Goal: Task Accomplishment & Management: Use online tool/utility

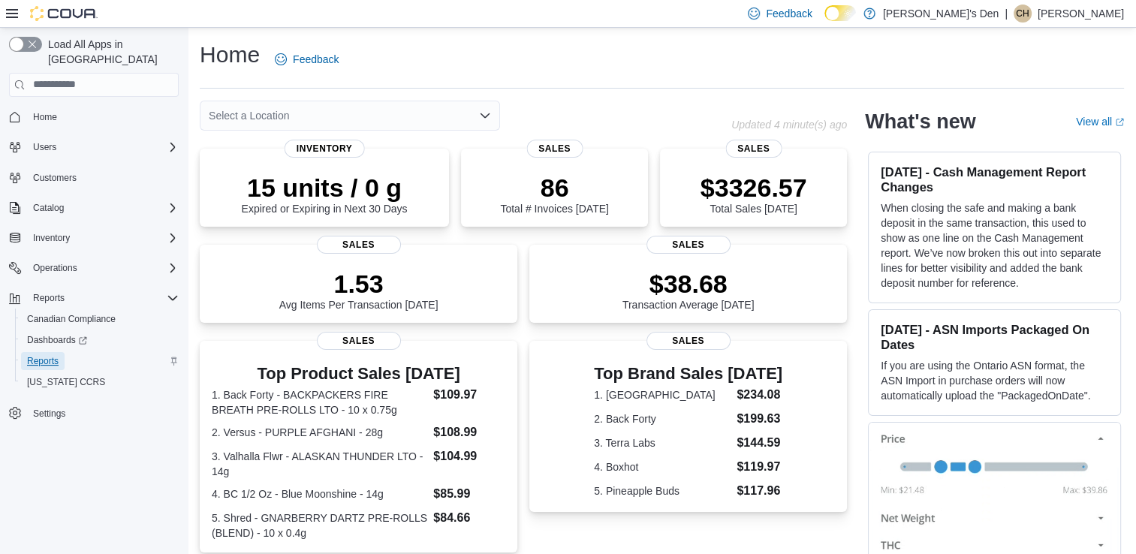
click at [45, 355] on span "Reports" at bounding box center [43, 361] width 32 height 12
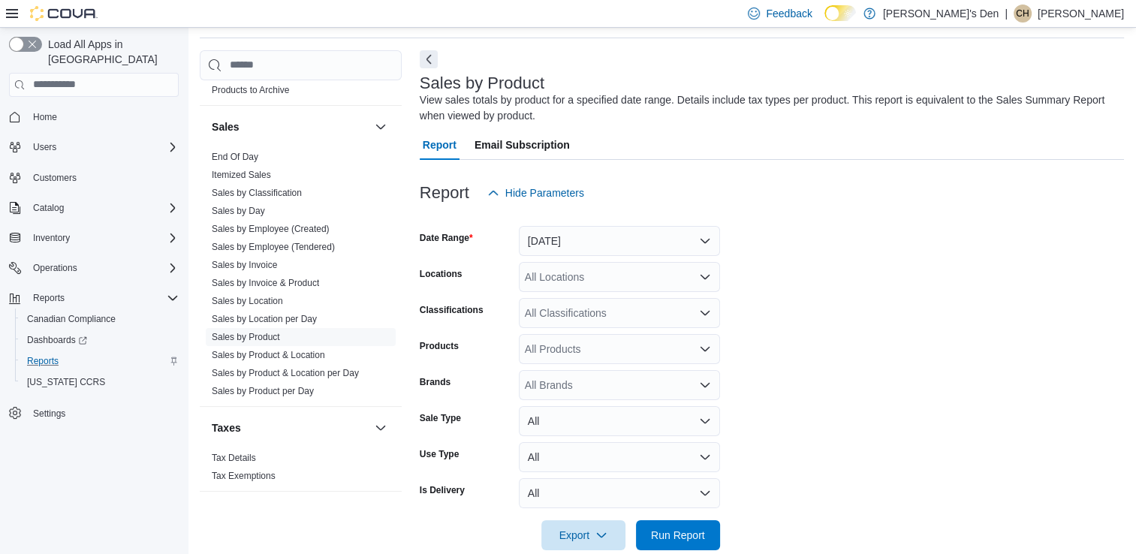
scroll to position [1030, 0]
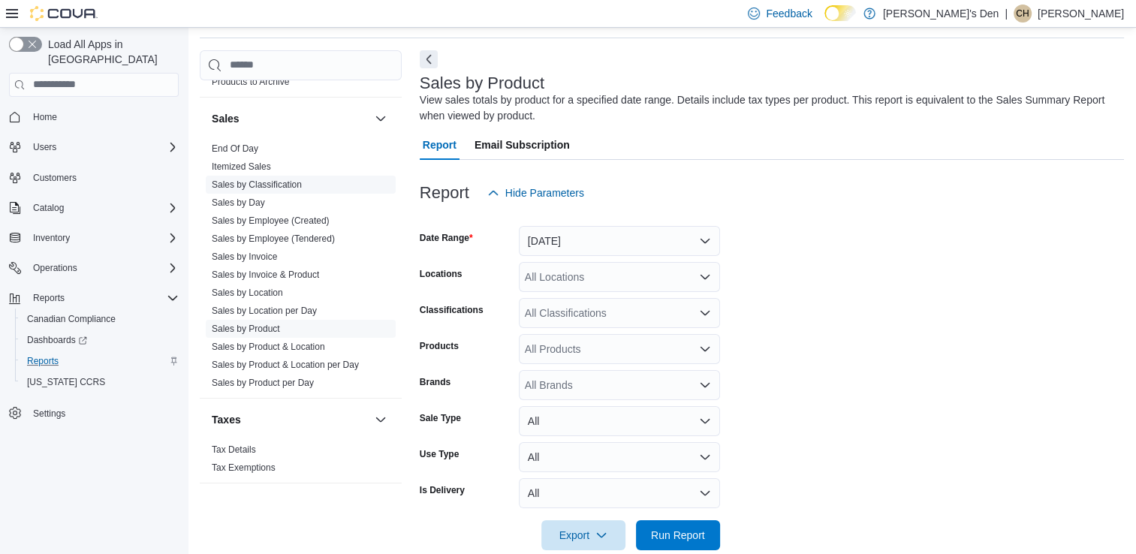
click at [288, 183] on link "Sales by Classification" at bounding box center [257, 185] width 90 height 11
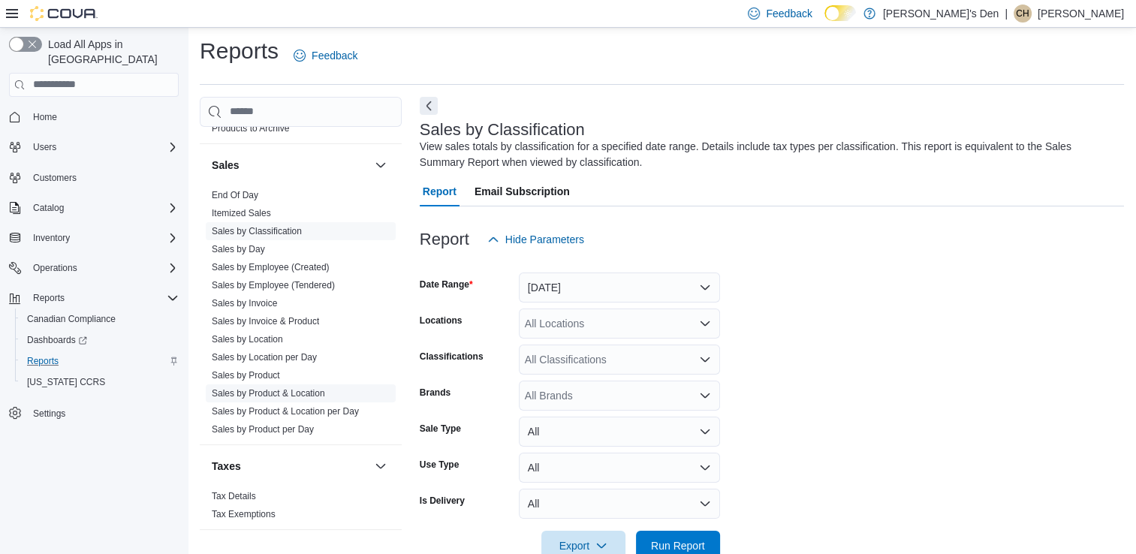
scroll to position [40, 0]
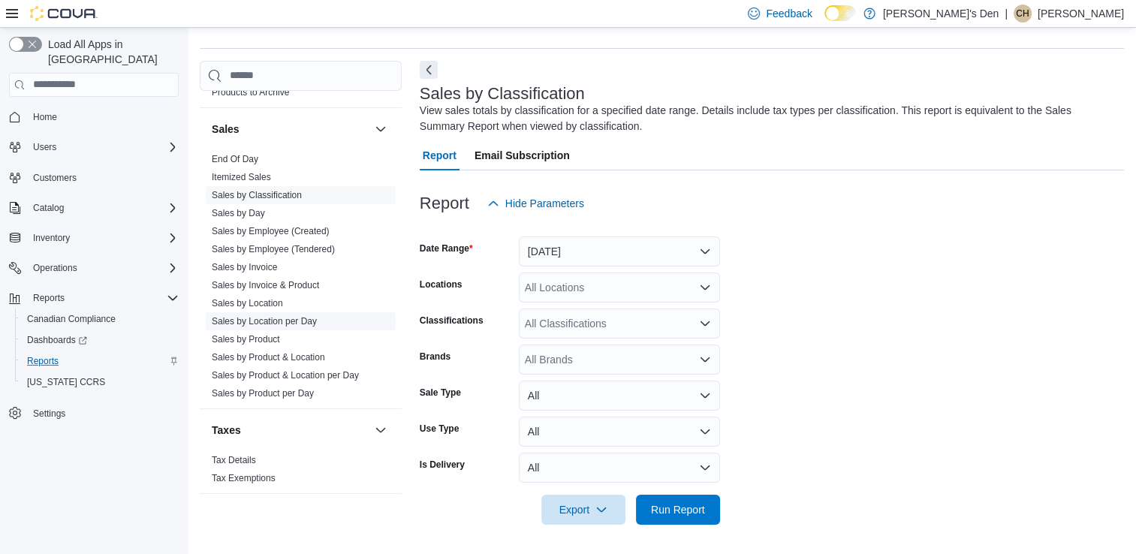
click at [295, 316] on link "Sales by Location per Day" at bounding box center [264, 321] width 105 height 11
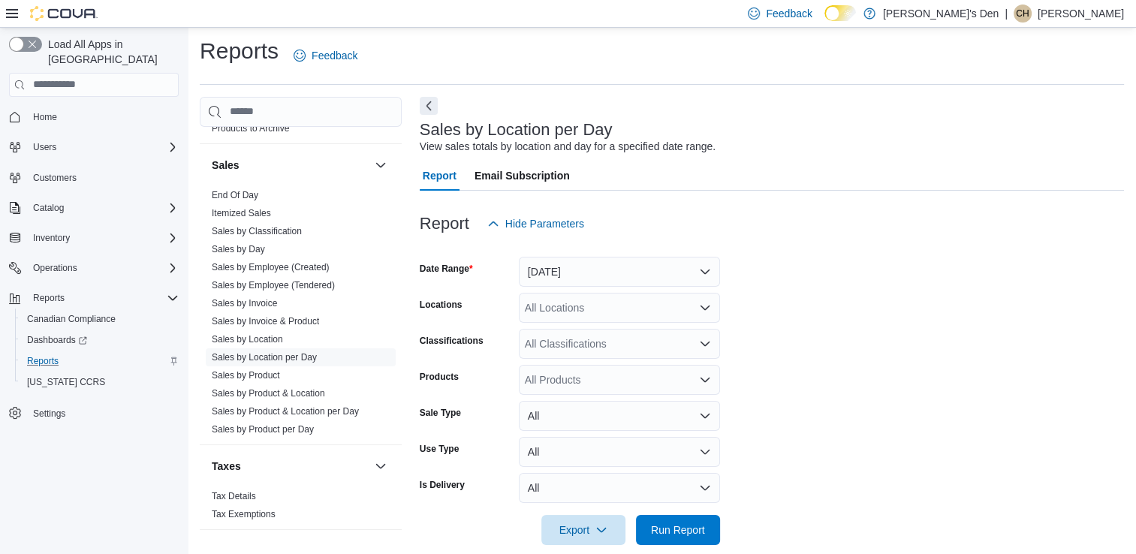
scroll to position [24, 0]
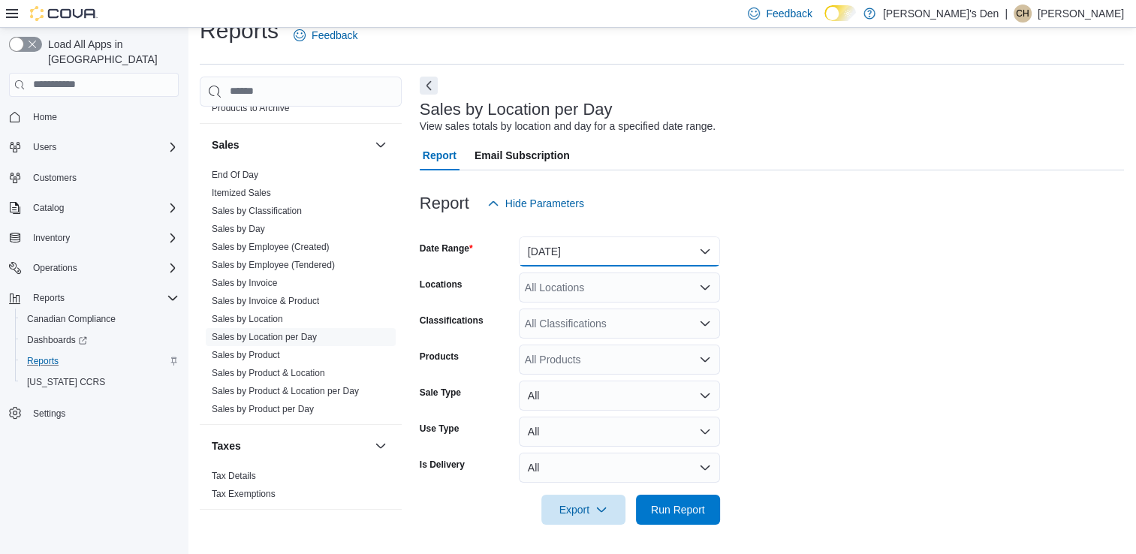
click at [608, 258] on button "[DATE]" at bounding box center [619, 252] width 201 height 30
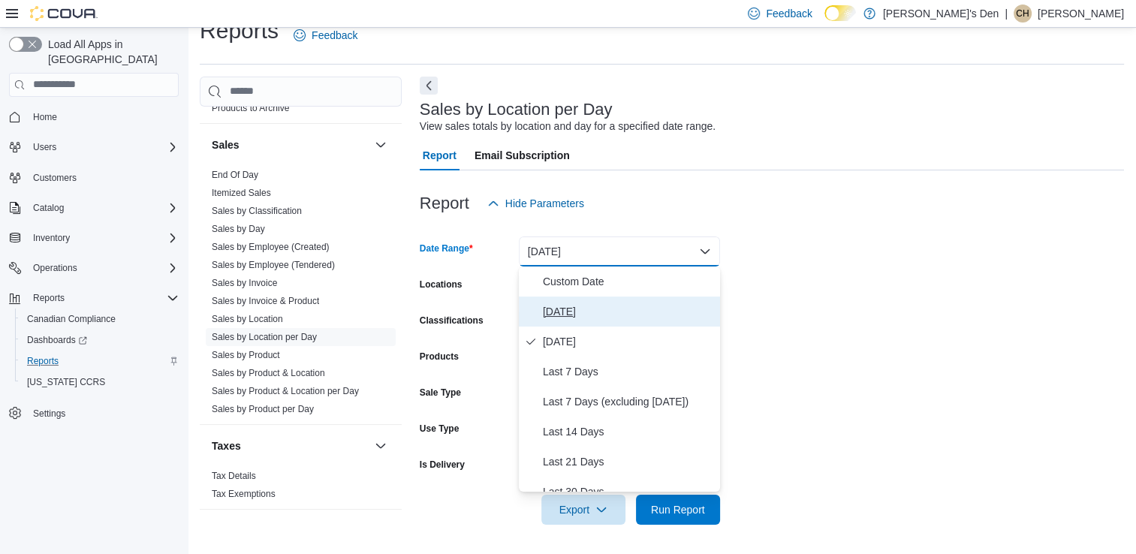
click at [580, 325] on button "[DATE]" at bounding box center [619, 312] width 201 height 30
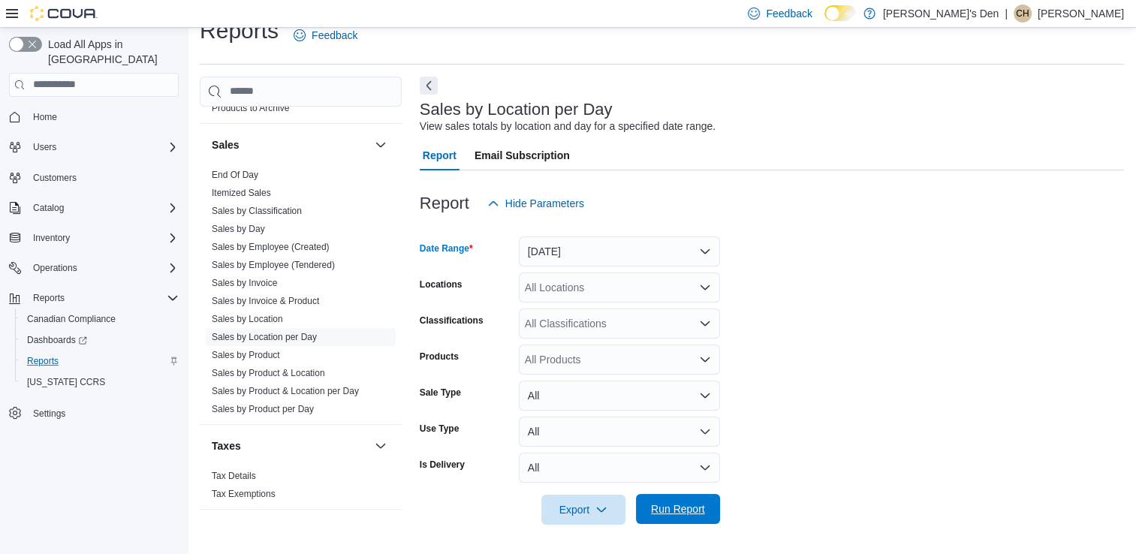
click at [674, 523] on span "Run Report" at bounding box center [678, 509] width 66 height 30
click at [679, 506] on span "Run Report" at bounding box center [678, 509] width 54 height 15
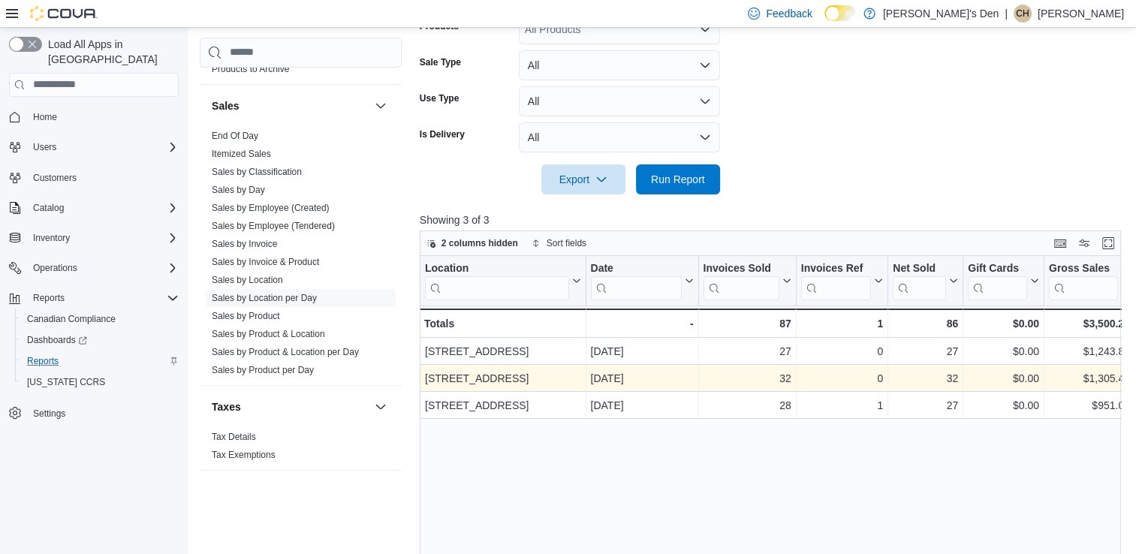
scroll to position [333, 0]
